Goal: Entertainment & Leisure: Consume media (video, audio)

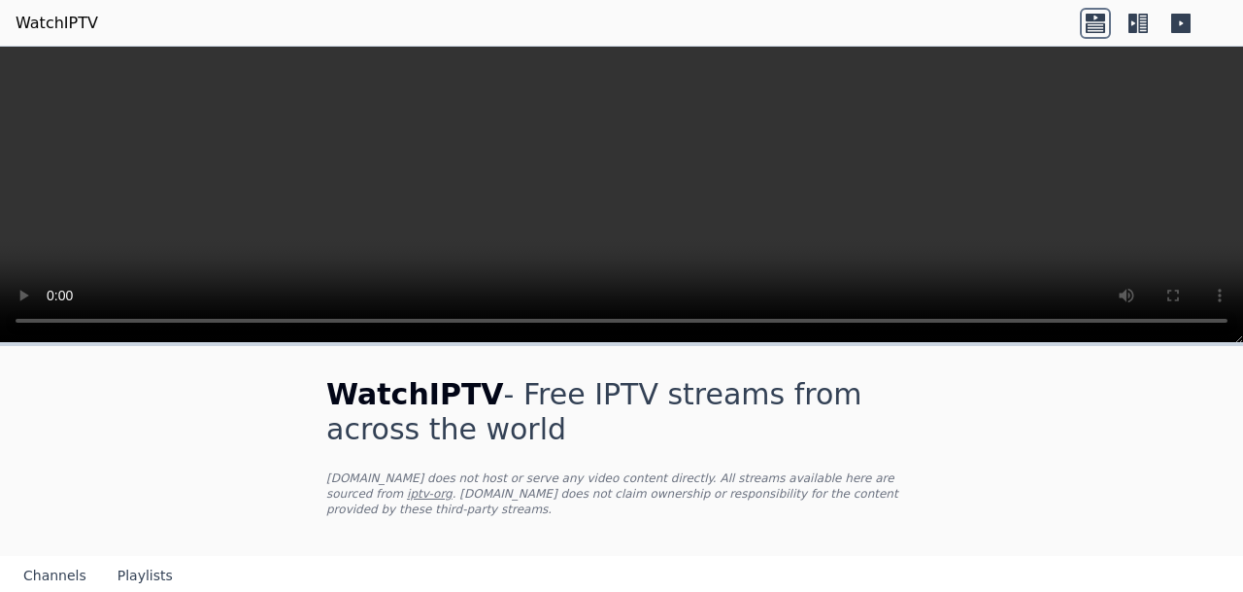
click at [76, 22] on link "WatchIPTV" at bounding box center [57, 23] width 83 height 23
click at [1096, 27] on icon at bounding box center [1095, 23] width 31 height 31
click at [1183, 20] on icon at bounding box center [1180, 23] width 19 height 19
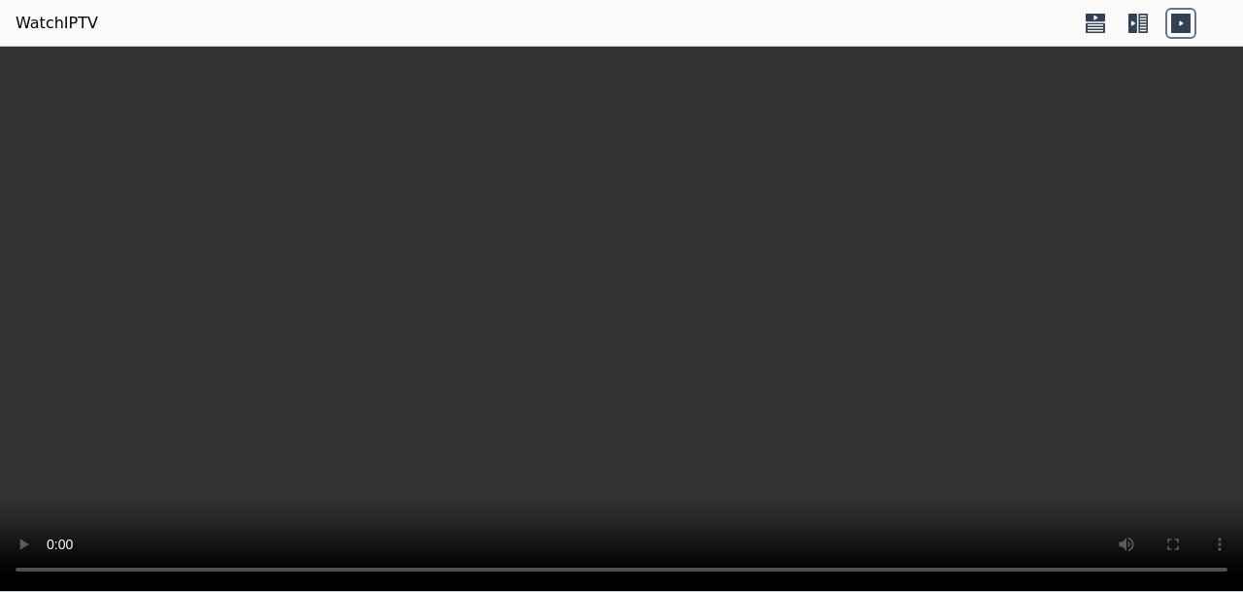
click at [64, 21] on link "WatchIPTV" at bounding box center [57, 23] width 83 height 23
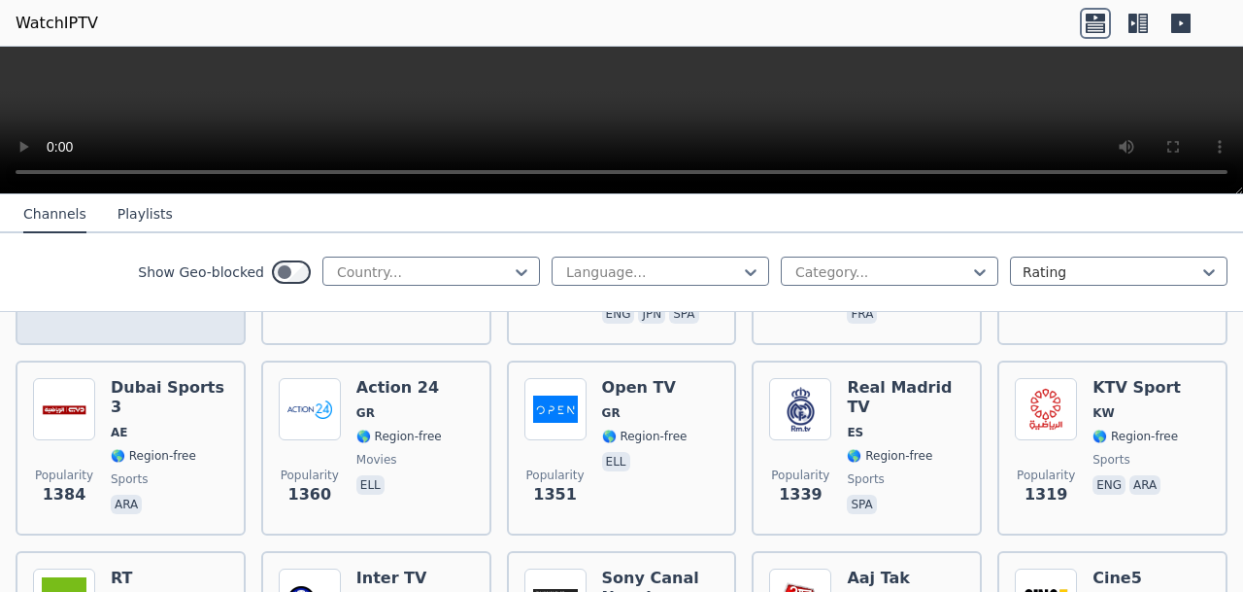
scroll to position [1554, 0]
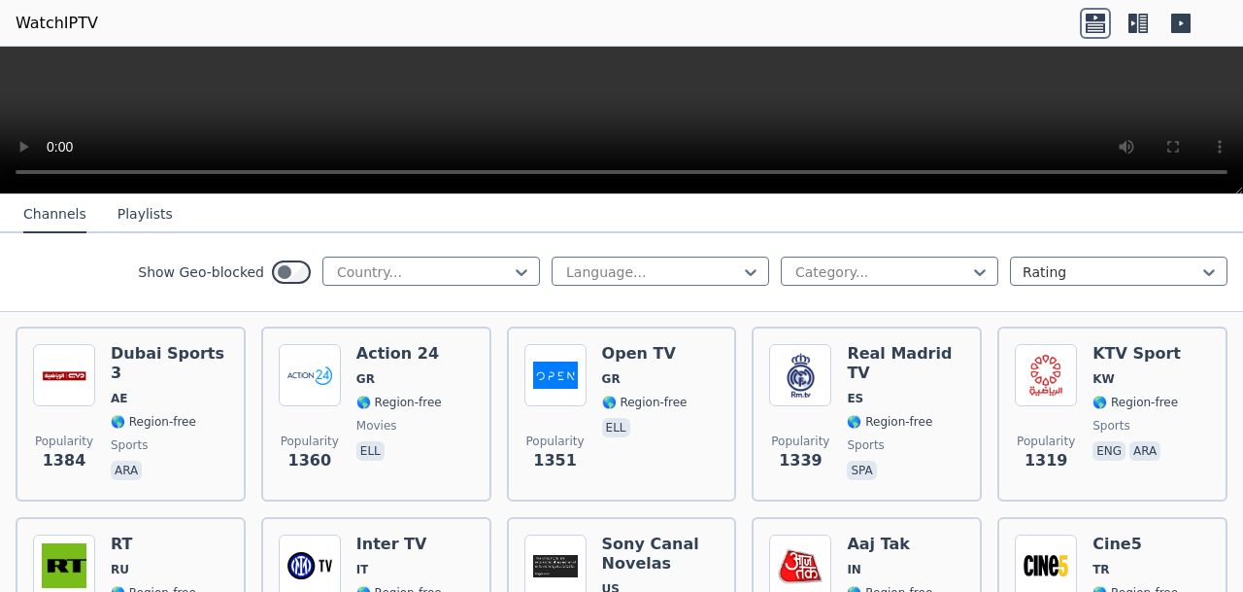
drag, startPoint x: 0, startPoint y: 333, endPoint x: 764, endPoint y: 532, distance: 789.1
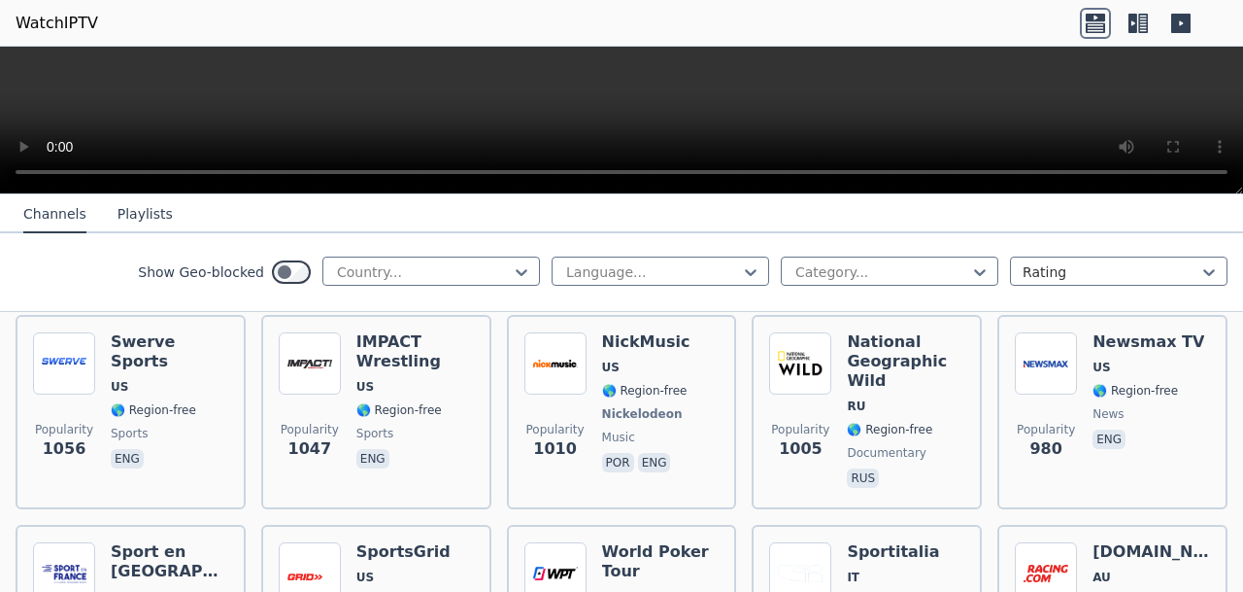
scroll to position [2331, 0]
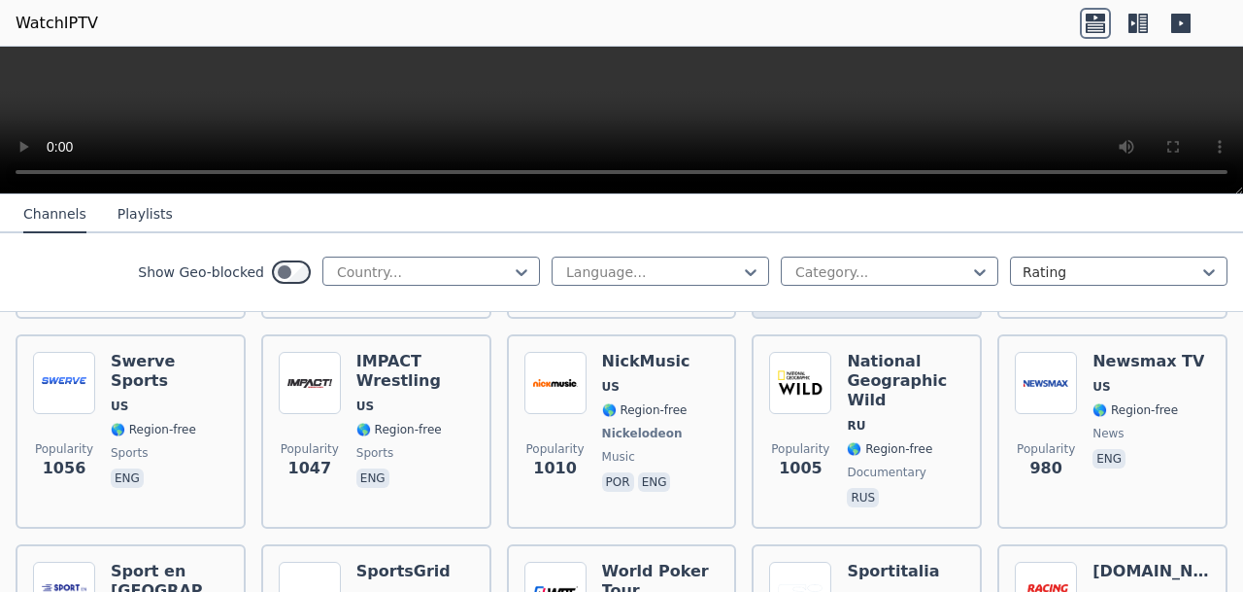
drag, startPoint x: 14, startPoint y: 358, endPoint x: 897, endPoint y: 433, distance: 886.2
